Goal: Complete application form

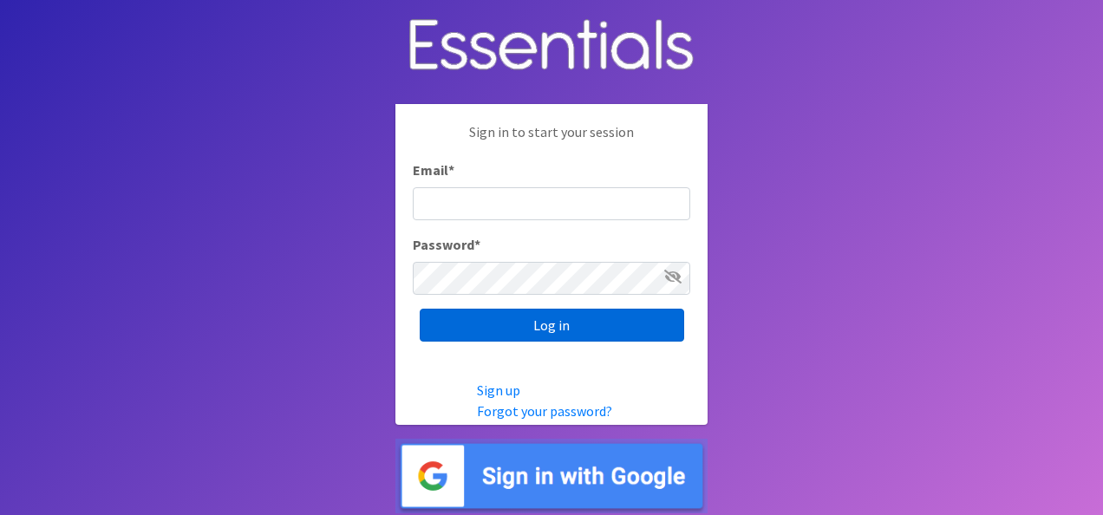
type input "[EMAIL_ADDRESS][DOMAIN_NAME]"
click at [548, 321] on input "Log in" at bounding box center [552, 325] width 264 height 33
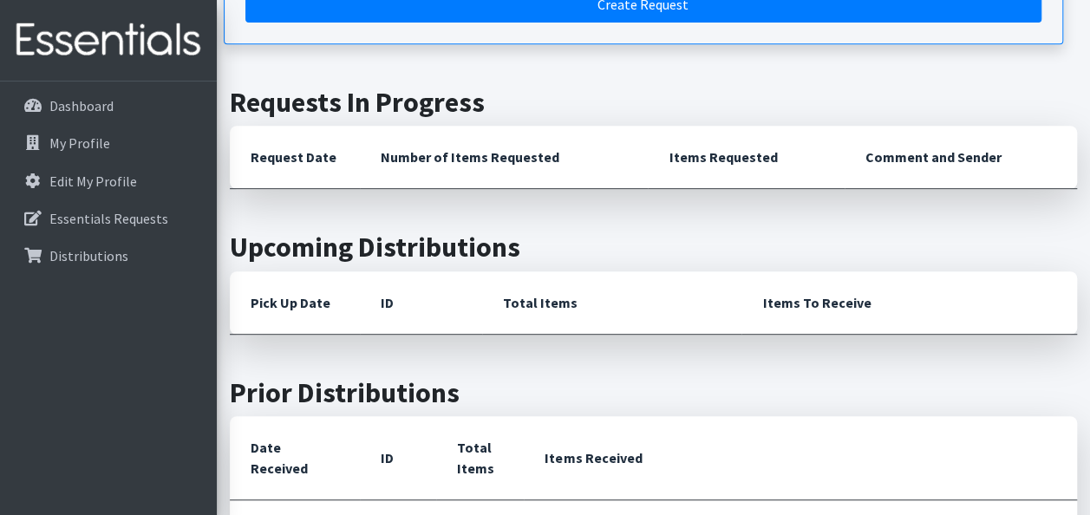
scroll to position [87, 0]
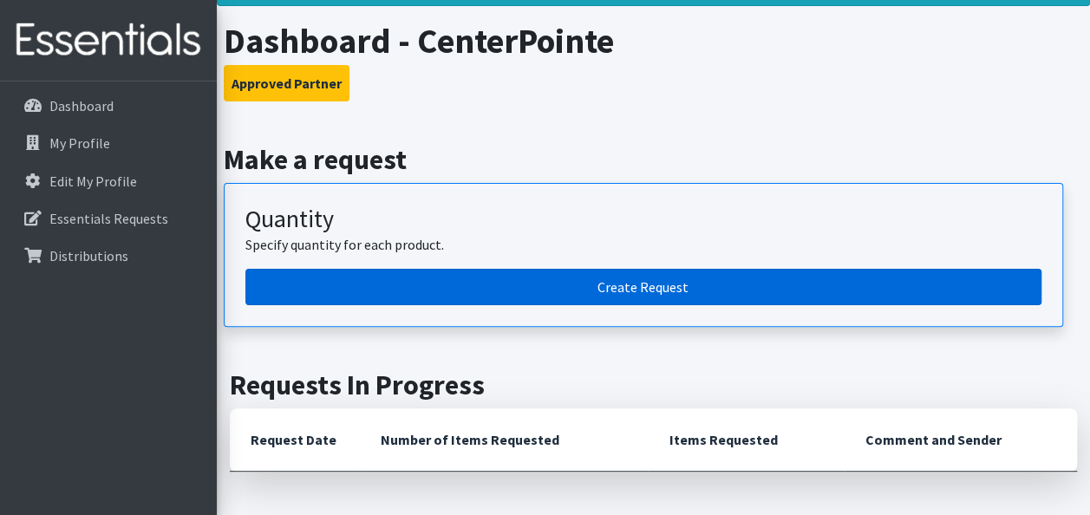
click at [666, 290] on link "Create Request" at bounding box center [643, 287] width 796 height 36
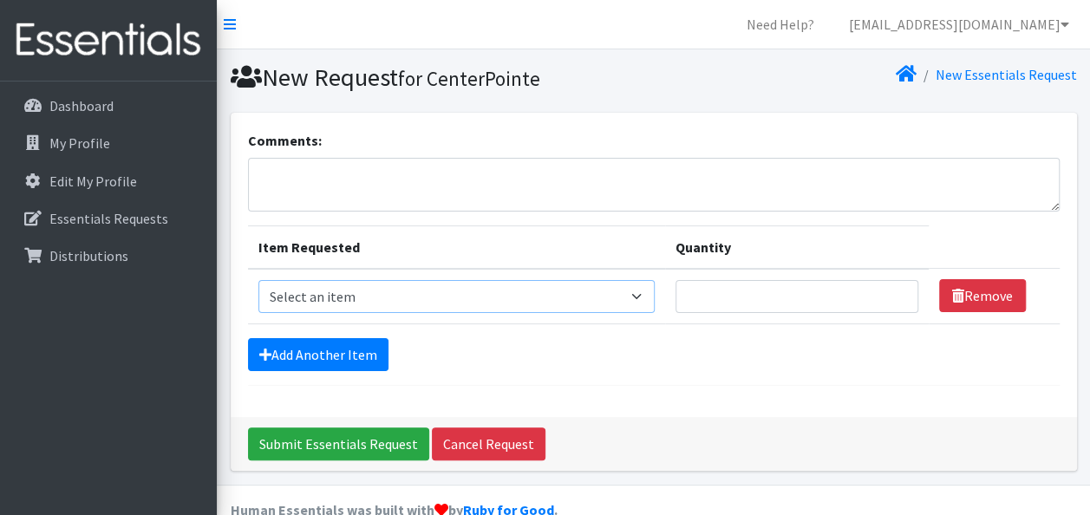
click at [541, 303] on select "Select an item Clothing: Socks (list the # of pairs of socks needed) Kit: Pad K…" at bounding box center [456, 296] width 396 height 33
select select "12029"
click at [258, 280] on select "Select an item Clothing: Socks (list the # of pairs of socks needed) Kit: Pad K…" at bounding box center [456, 296] width 396 height 33
click at [753, 301] on input "Quantity" at bounding box center [796, 296] width 243 height 33
type input "75"
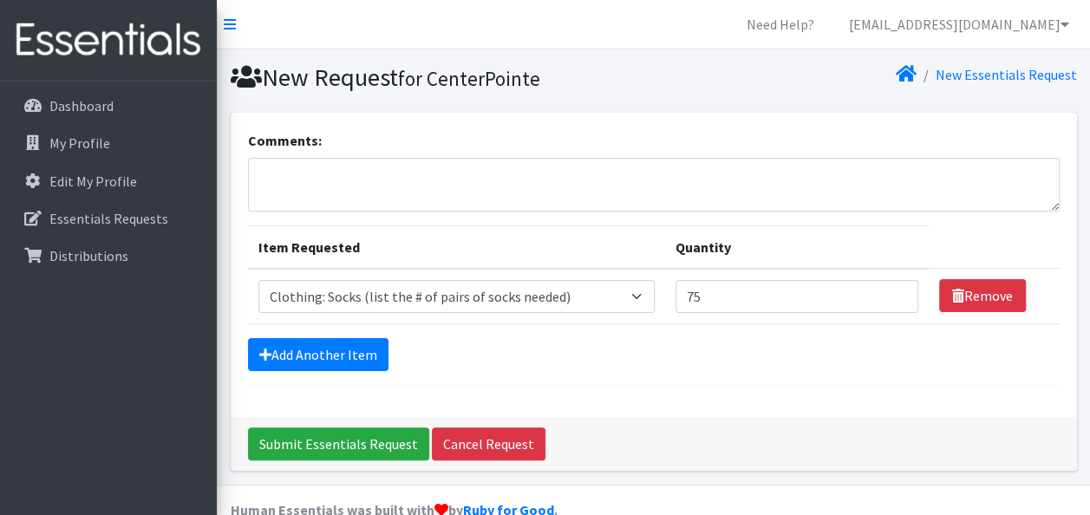
click at [678, 362] on div "Add Another Item" at bounding box center [653, 354] width 811 height 33
click at [365, 338] on link "Add Another Item" at bounding box center [318, 354] width 140 height 33
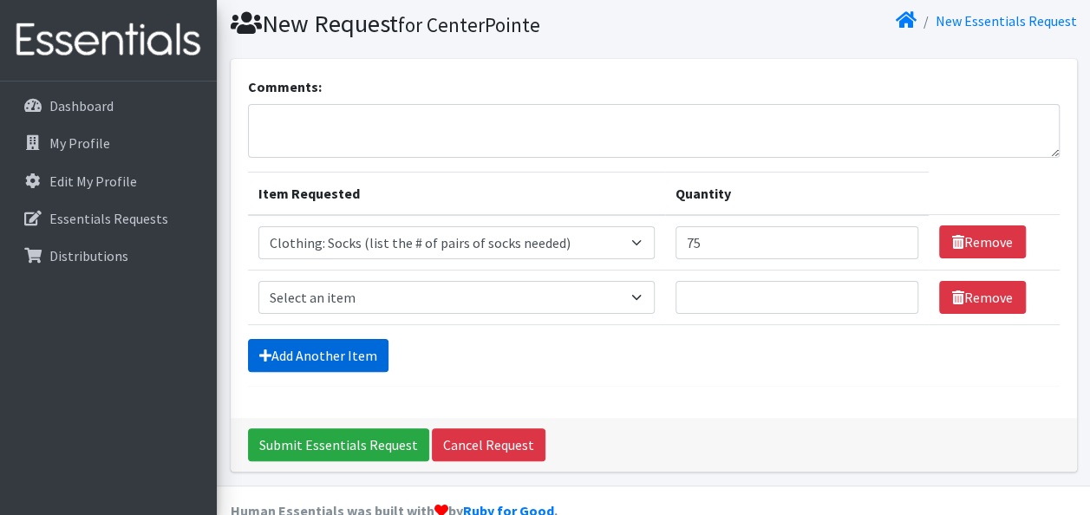
scroll to position [86, 0]
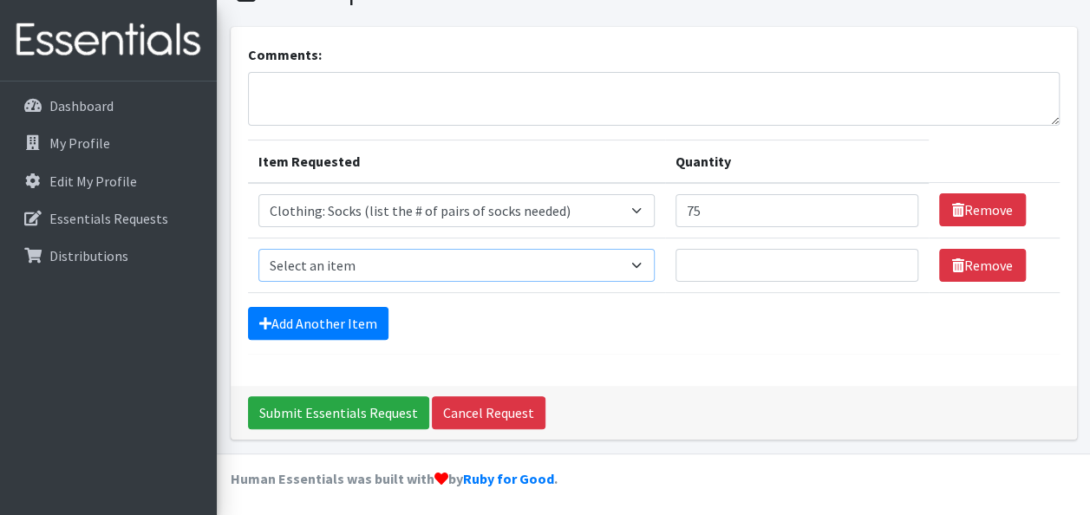
click at [417, 270] on select "Select an item Clothing: Socks (list the # of pairs of socks needed) Kit: Pad K…" at bounding box center [456, 265] width 396 height 33
select select "15558"
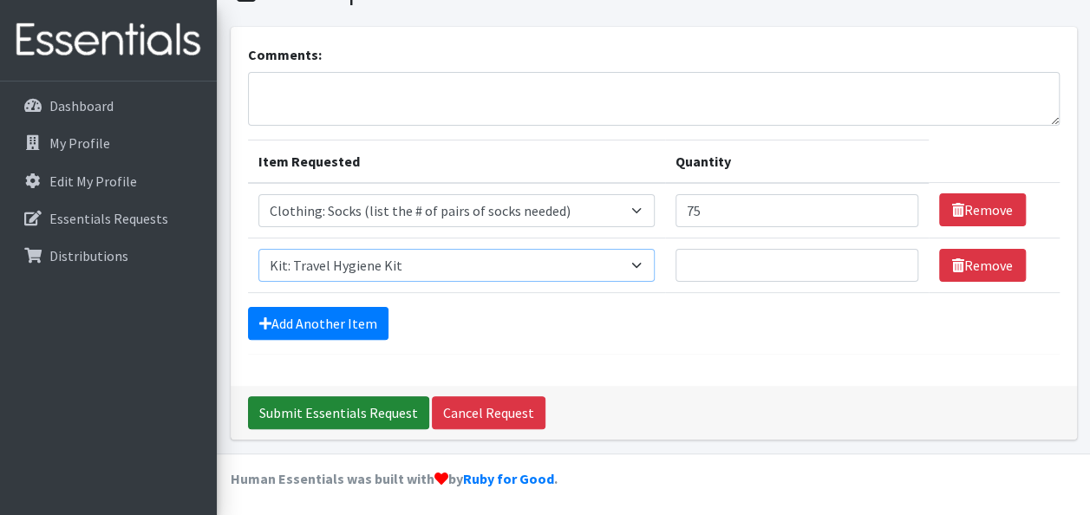
click at [258, 249] on select "Select an item Clothing: Socks (list the # of pairs of socks needed) Kit: Pad K…" at bounding box center [456, 265] width 396 height 33
click at [740, 238] on td "Quantity" at bounding box center [797, 265] width 264 height 55
click at [740, 260] on input "Quantity" at bounding box center [796, 265] width 243 height 33
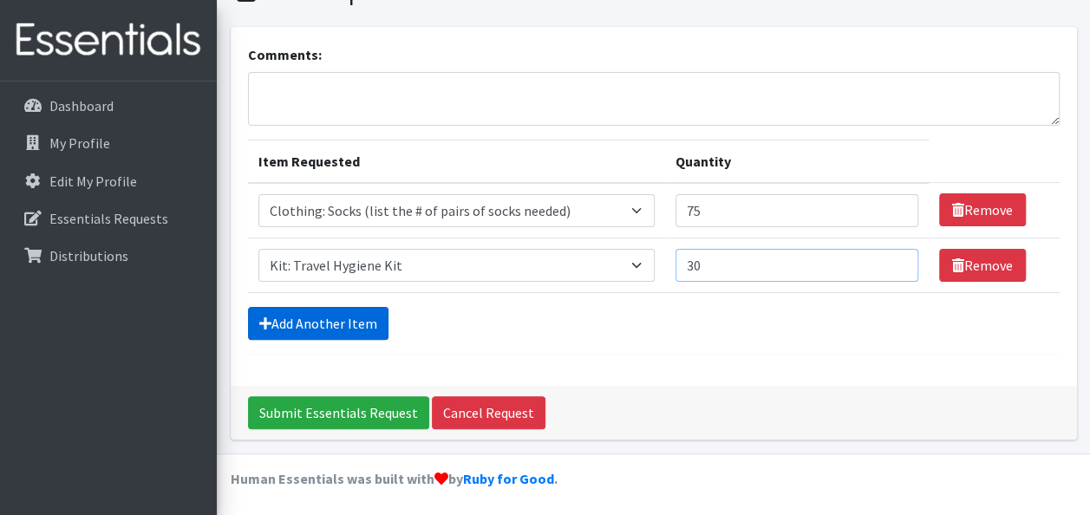
type input "30"
click at [317, 316] on link "Add Another Item" at bounding box center [318, 323] width 140 height 33
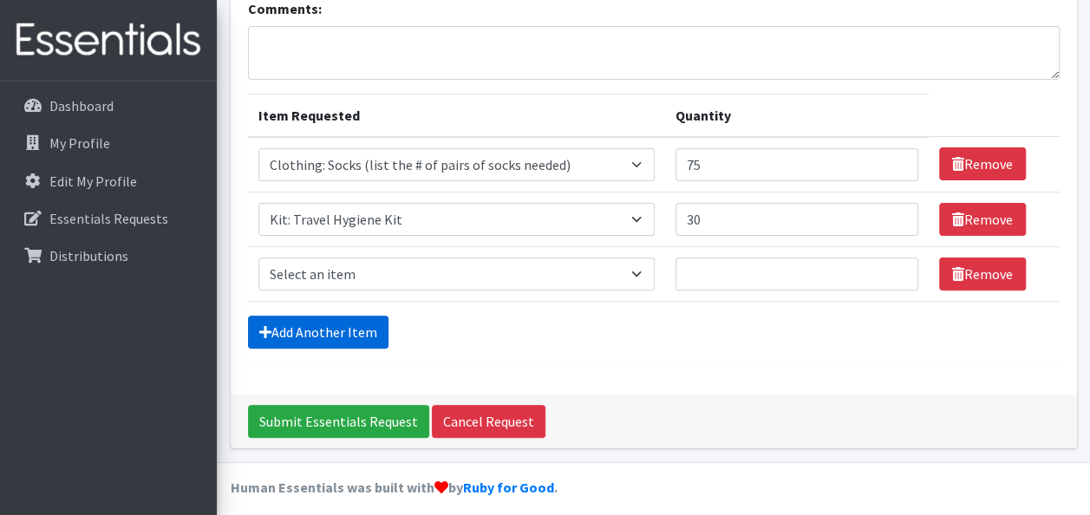
scroll to position [140, 0]
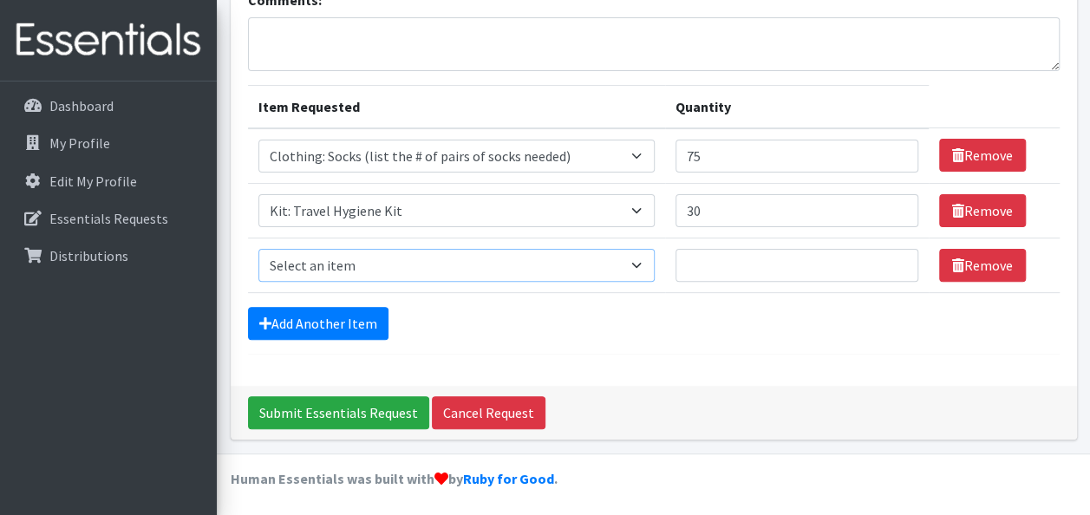
click at [384, 267] on select "Select an item Clothing: Socks (list the # of pairs of socks needed) Kit: Pad K…" at bounding box center [456, 265] width 396 height 33
select select "12838"
click at [258, 249] on select "Select an item Clothing: Socks (list the # of pairs of socks needed) Kit: Pad K…" at bounding box center [456, 265] width 396 height 33
click at [764, 270] on input "Quantity" at bounding box center [796, 265] width 243 height 33
type input "10"
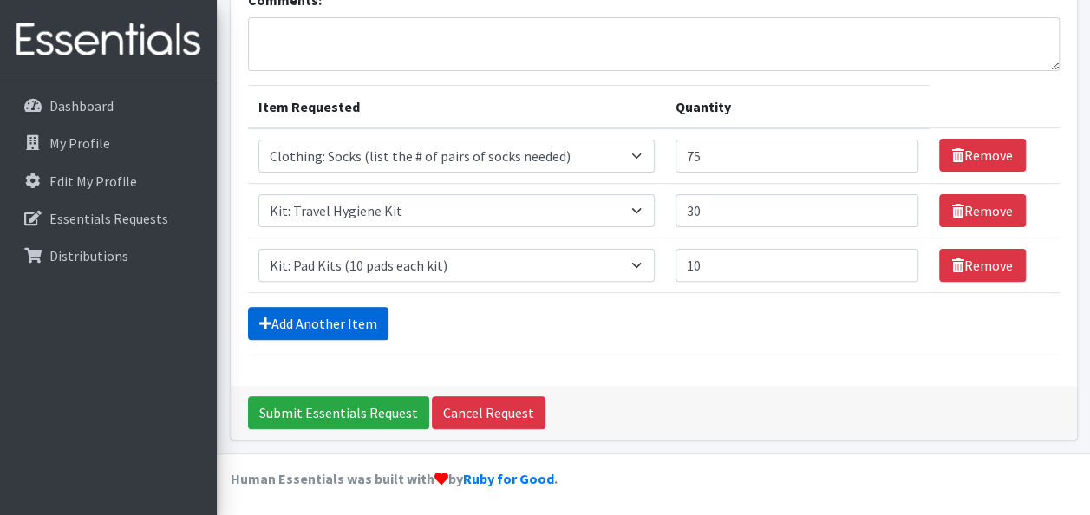
click at [325, 321] on link "Add Another Item" at bounding box center [318, 323] width 140 height 33
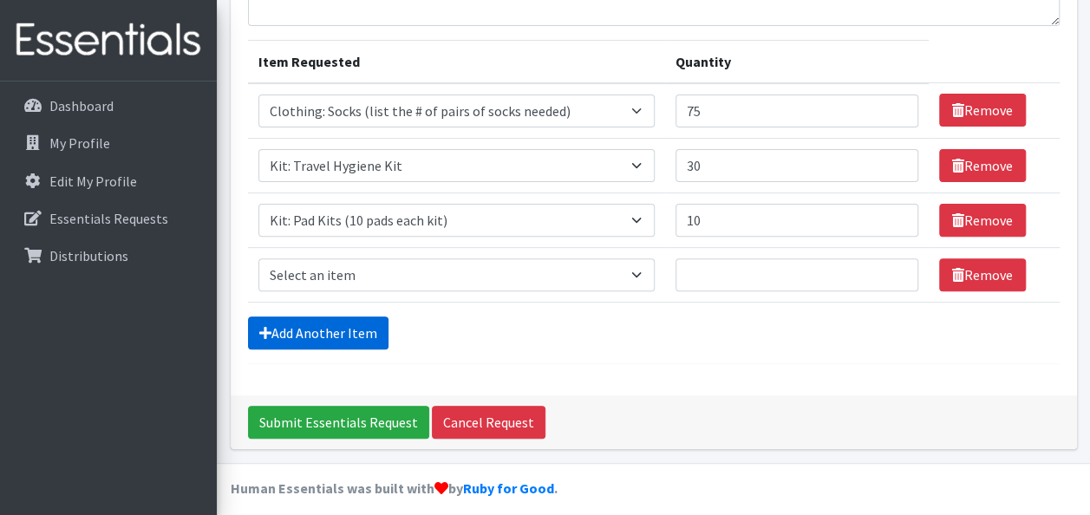
scroll to position [194, 0]
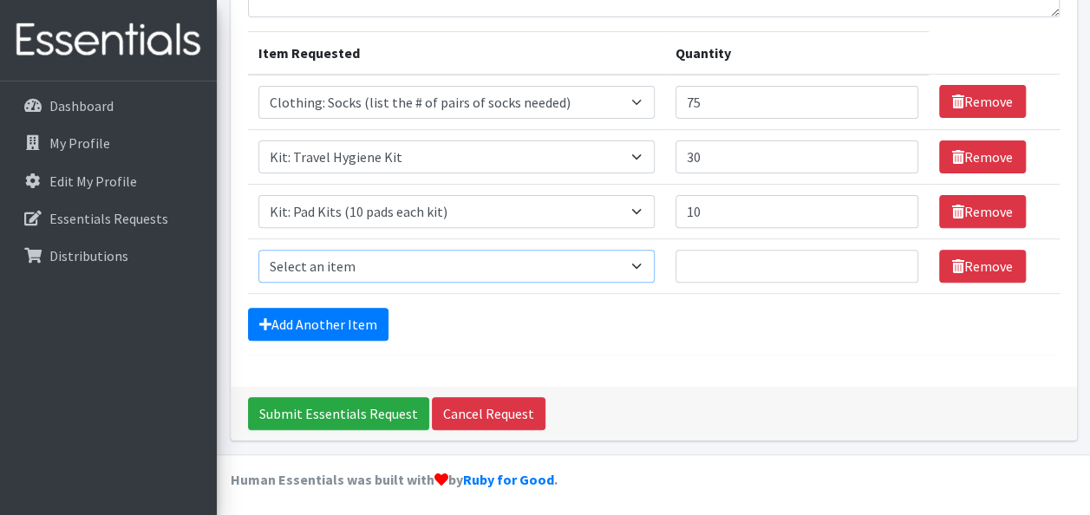
click at [357, 256] on select "Select an item Clothing: Socks (list the # of pairs of socks needed) Kit: Pad K…" at bounding box center [456, 266] width 396 height 33
select select "12333"
click at [258, 250] on select "Select an item Clothing: Socks (list the # of pairs of socks needed) Kit: Pad K…" at bounding box center [456, 266] width 396 height 33
click at [717, 251] on input "Quantity" at bounding box center [796, 266] width 243 height 33
type input "10"
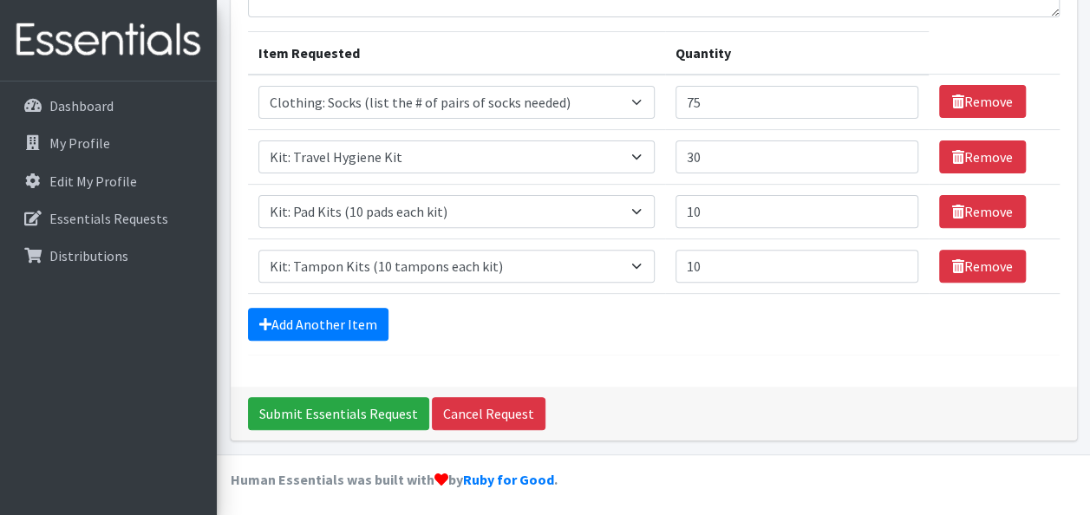
click at [792, 355] on div "Comments: Item Requested Quantity Item Requested Select an item Clothing: Socks…" at bounding box center [654, 153] width 846 height 468
click at [732, 199] on input "10" at bounding box center [796, 211] width 243 height 33
type input "15"
click at [725, 262] on input "10" at bounding box center [796, 266] width 243 height 33
type input "15"
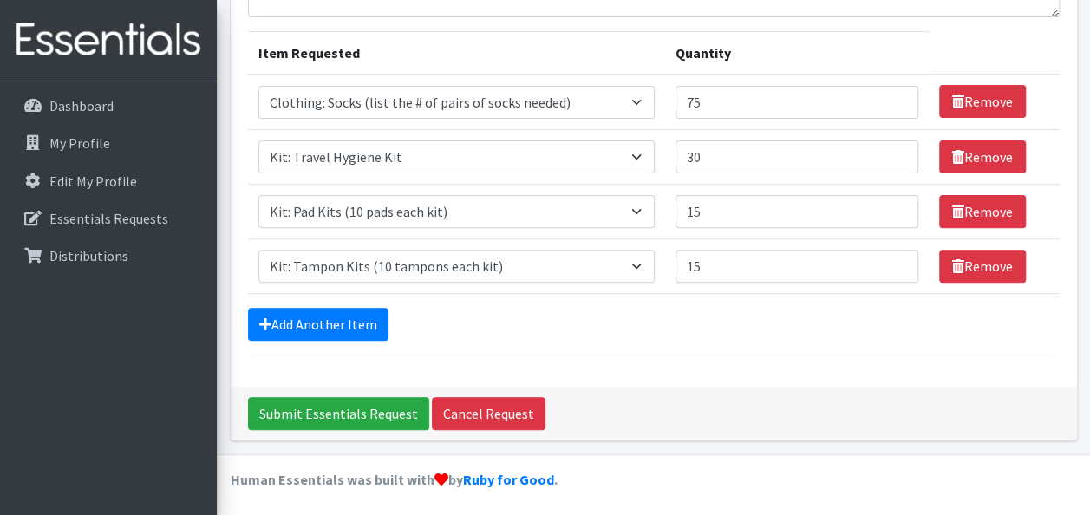
click at [681, 292] on form "Comments: Item Requested Quantity Item Requested Select an item Clothing: Socks…" at bounding box center [653, 146] width 811 height 420
click at [375, 411] on input "Submit Essentials Request" at bounding box center [338, 413] width 181 height 33
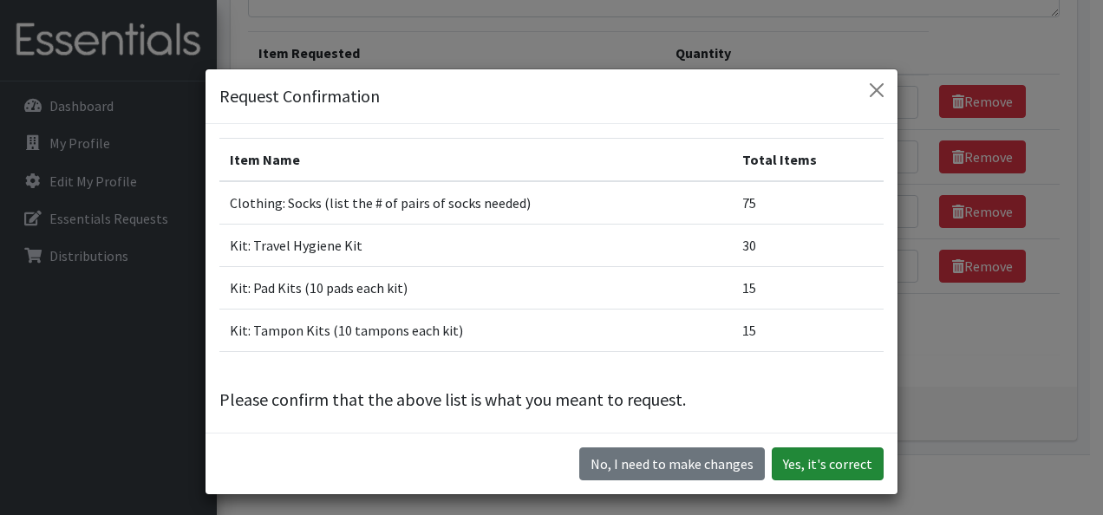
click at [792, 456] on button "Yes, it's correct" at bounding box center [828, 463] width 112 height 33
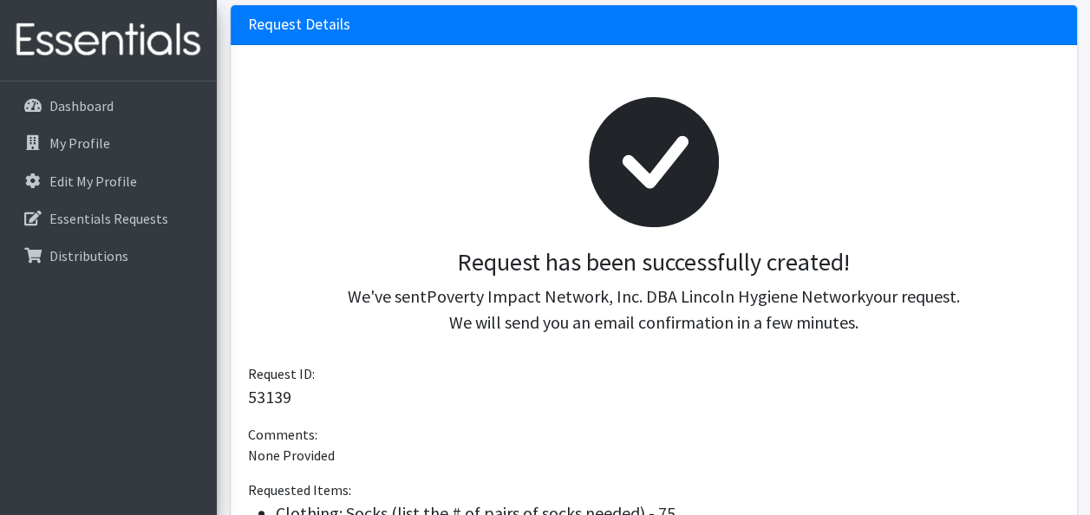
scroll to position [173, 0]
